Goal: Task Accomplishment & Management: Manage account settings

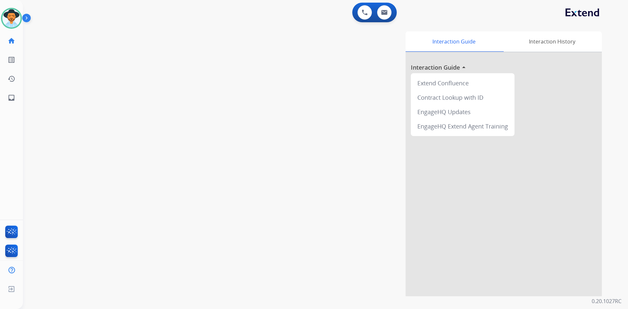
drag, startPoint x: 30, startPoint y: 17, endPoint x: 102, endPoint y: 26, distance: 72.5
click at [30, 17] on img at bounding box center [27, 19] width 11 height 12
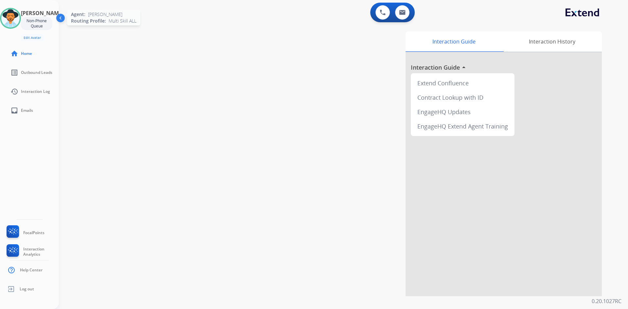
click at [15, 18] on img at bounding box center [10, 18] width 18 height 18
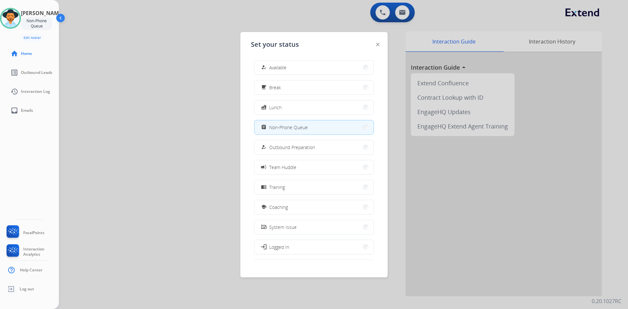
scroll to position [22, 0]
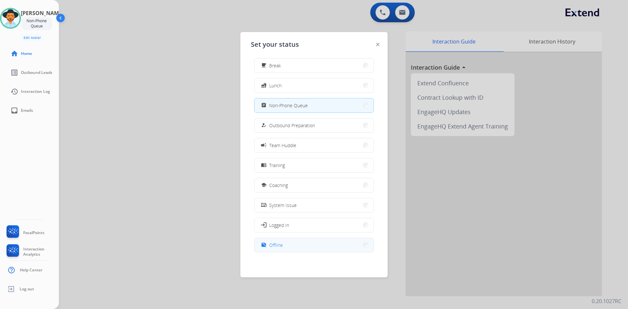
click at [313, 247] on button "work_off Offline" at bounding box center [314, 245] width 119 height 14
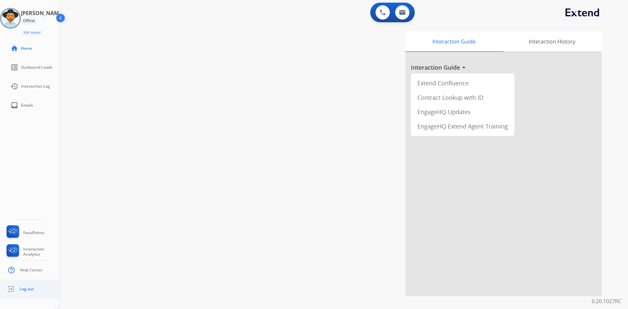
click at [27, 290] on span "Log out" at bounding box center [27, 289] width 14 height 5
